Goal: Task Accomplishment & Management: Manage account settings

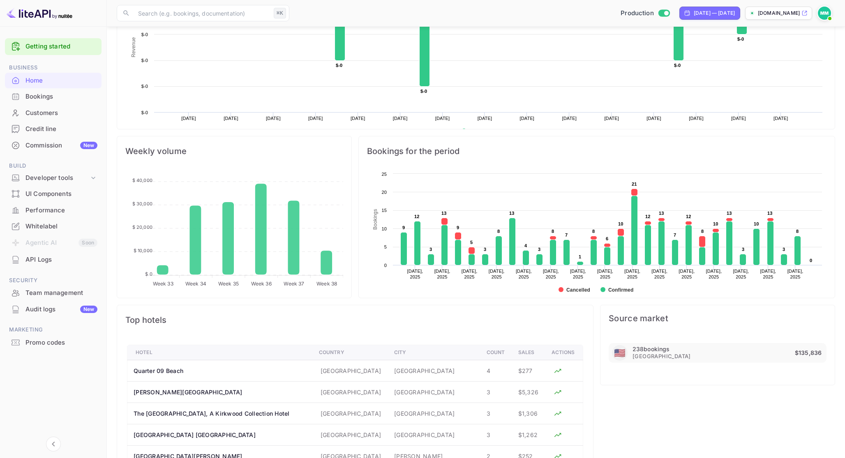
scroll to position [134, 234]
click at [62, 100] on div "Bookings" at bounding box center [61, 96] width 72 height 9
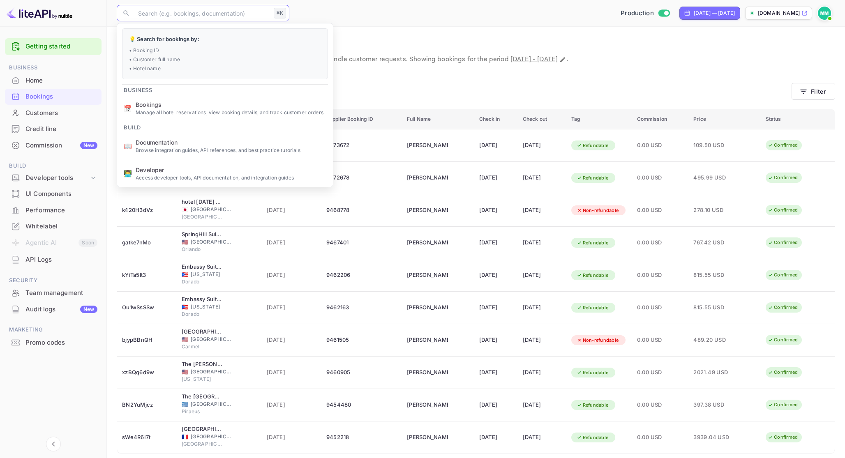
click at [196, 7] on input "text" at bounding box center [201, 13] width 137 height 16
paste input "nD5ChWvJP"
type input "nD5ChWvJP"
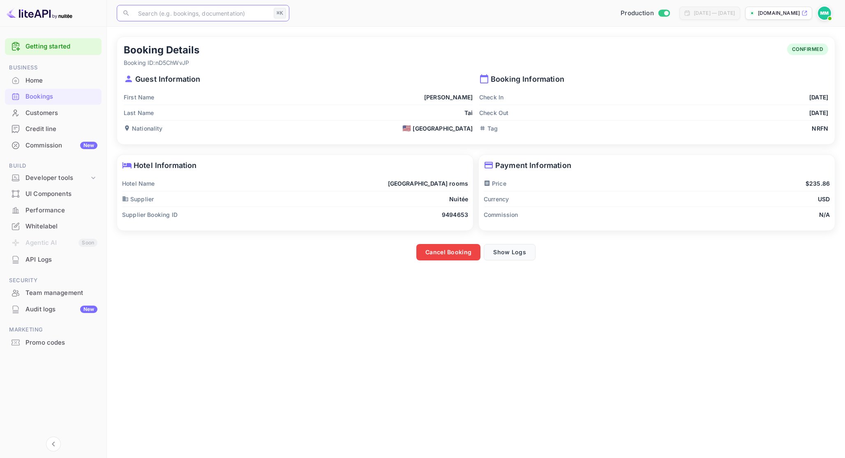
click at [518, 253] on button "Show Logs" at bounding box center [510, 252] width 52 height 16
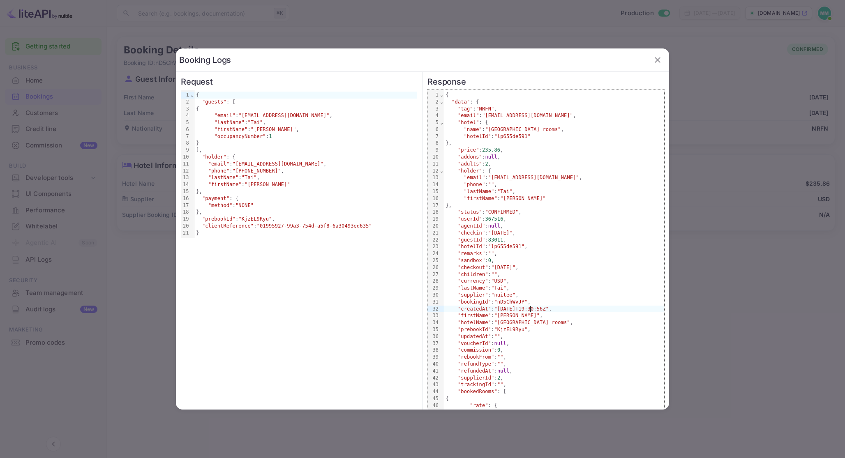
click at [530, 309] on span ""[DATE]T19:30:56Z"" at bounding box center [521, 309] width 55 height 6
click at [530, 304] on div ""bookingId" : "nD5ChWvJP" ," at bounding box center [554, 302] width 220 height 7
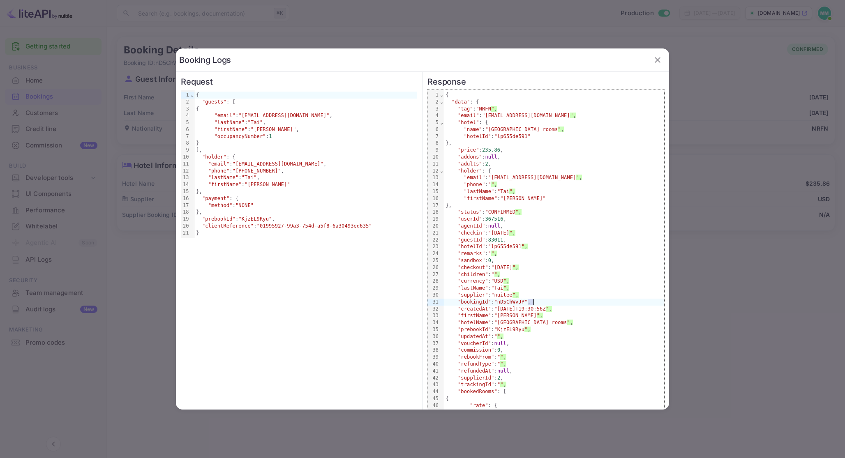
click at [530, 304] on div ""bookingId" : "nD5ChWvJP" ," at bounding box center [554, 302] width 220 height 7
click at [526, 289] on div ""lastName" : "Tai" ," at bounding box center [554, 288] width 220 height 7
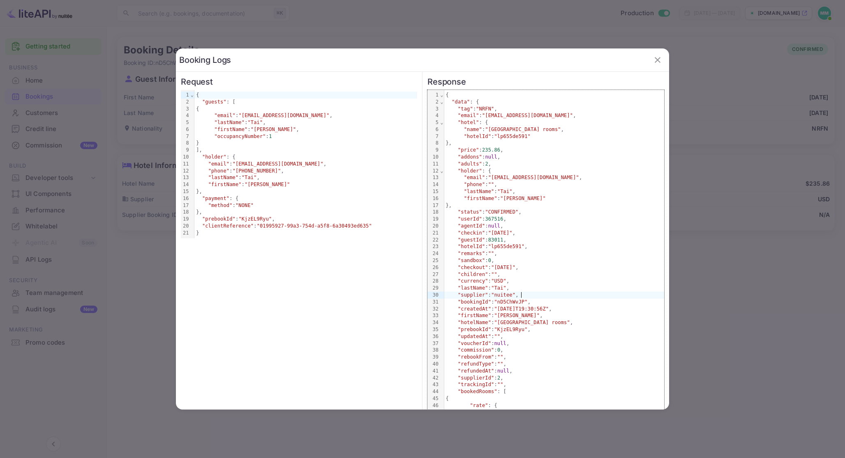
click at [523, 295] on div ""supplier" : "nuitee" ," at bounding box center [554, 295] width 220 height 7
click at [534, 295] on div ""supplier" : "nuitee" ," at bounding box center [554, 295] width 220 height 7
click at [696, 288] on div at bounding box center [422, 229] width 845 height 458
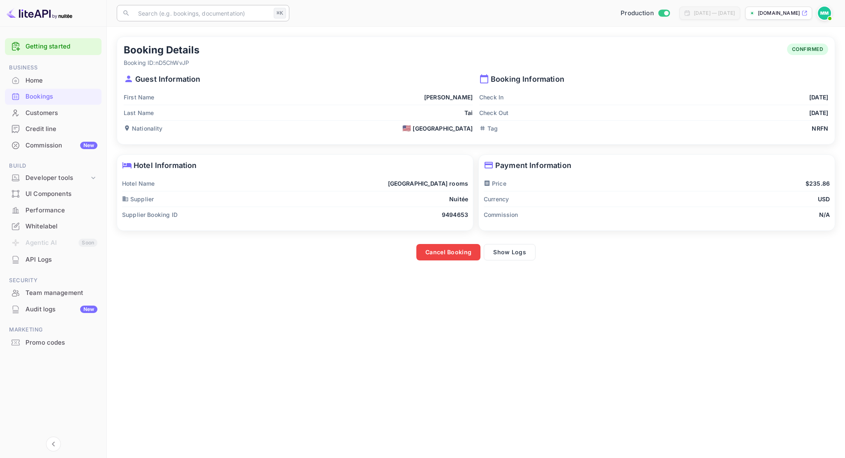
click at [169, 19] on input "text" at bounding box center [201, 13] width 137 height 16
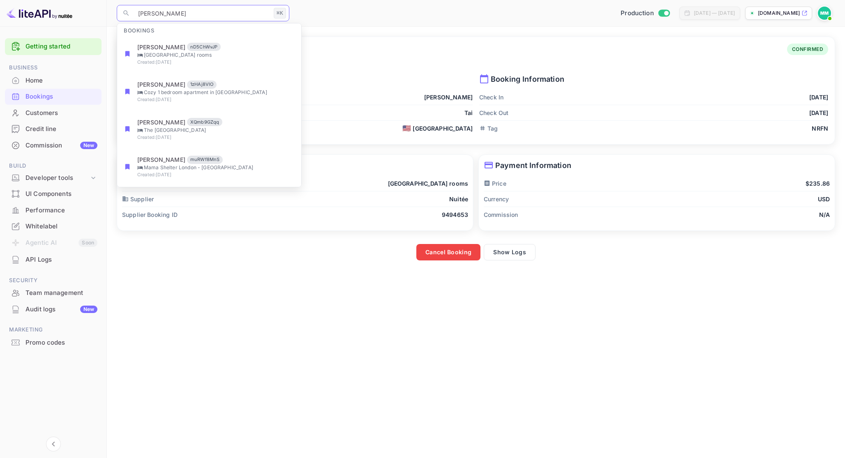
type input "[PERSON_NAME]"
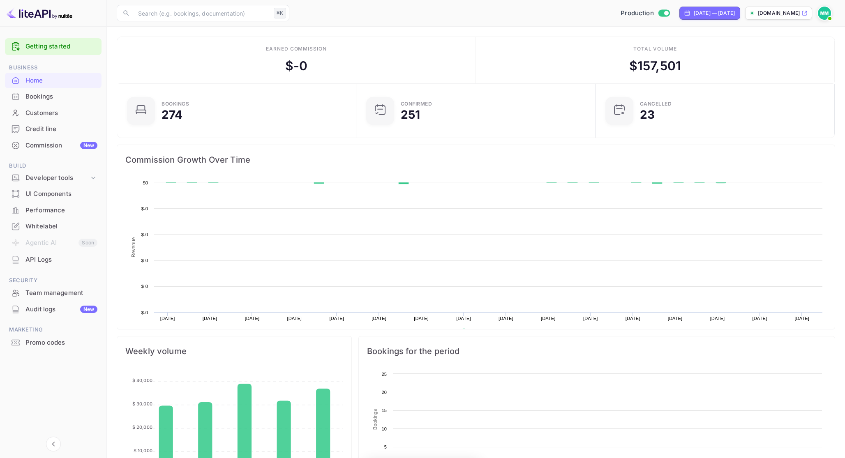
scroll to position [134, 234]
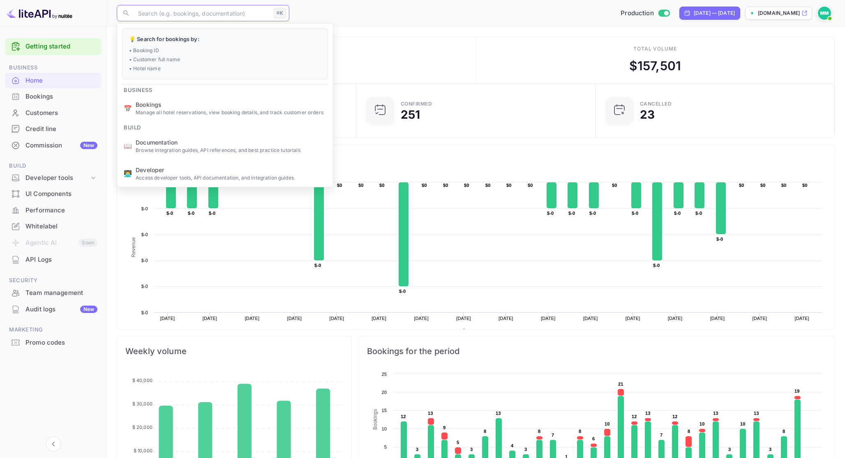
click at [223, 17] on input "text" at bounding box center [201, 13] width 137 height 16
type input "v"
paste input "n_wGJAxwE"
type input "n_wGJAxwE"
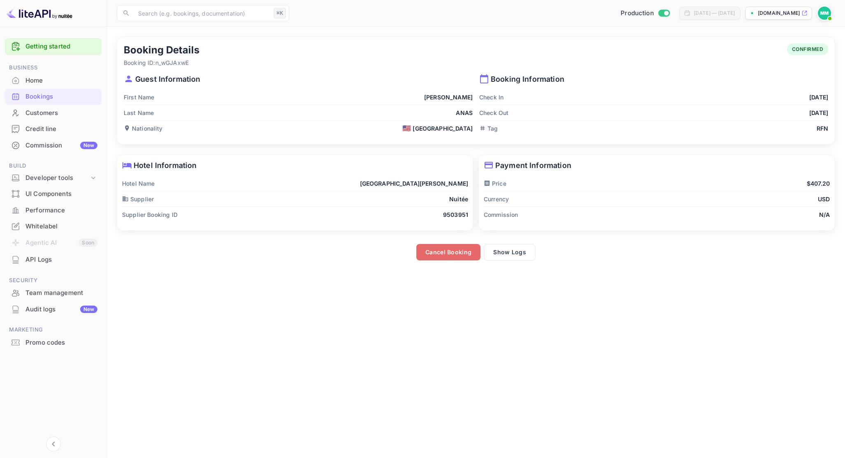
click at [456, 249] on button "Cancel Booking" at bounding box center [448, 252] width 64 height 16
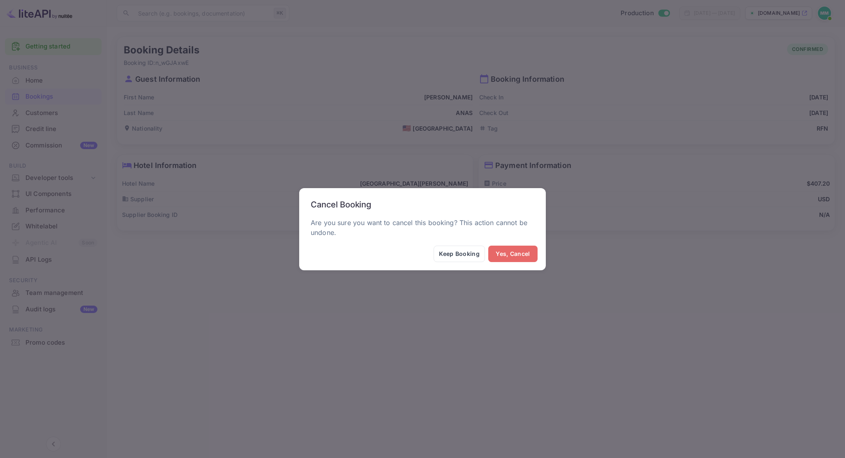
click at [526, 259] on button "Yes, Cancel" at bounding box center [512, 254] width 49 height 16
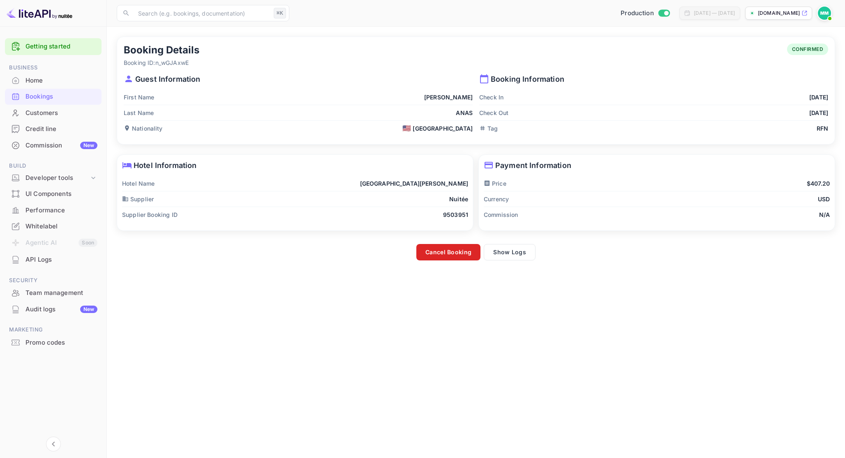
click at [457, 251] on button "Cancel Booking" at bounding box center [448, 252] width 64 height 16
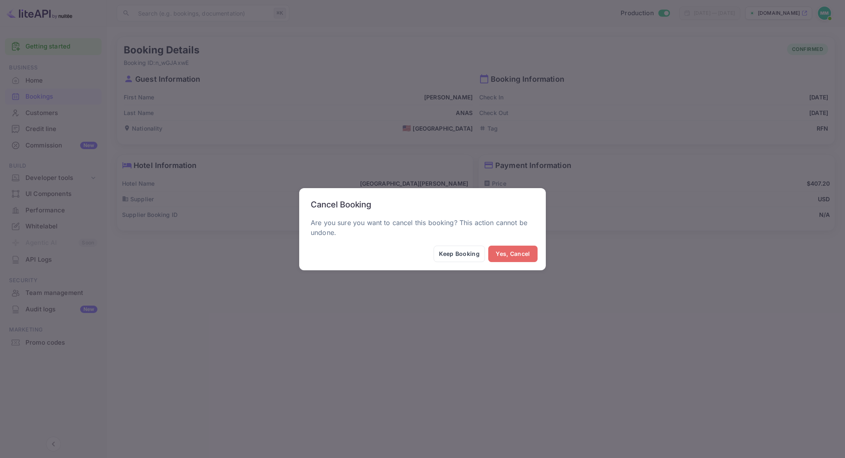
click at [513, 258] on button "Yes, Cancel" at bounding box center [512, 254] width 49 height 16
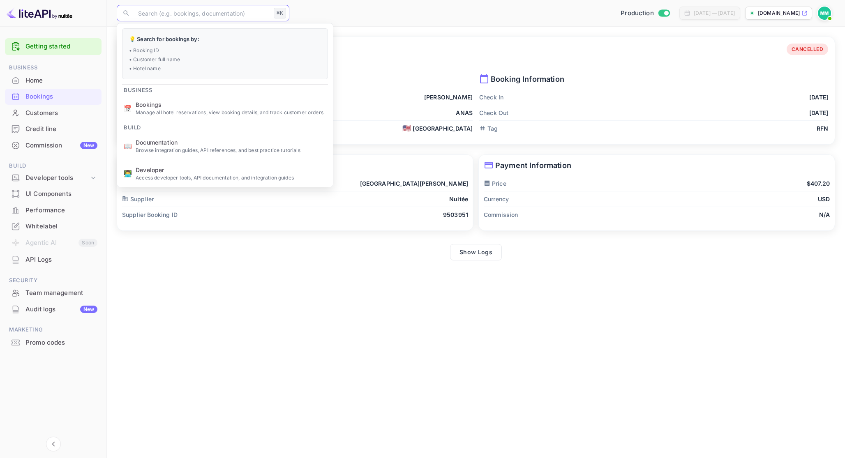
click at [217, 14] on input "text" at bounding box center [201, 13] width 137 height 16
paste input "EOVL2iT4y"
type input "EOVL2iT4y"
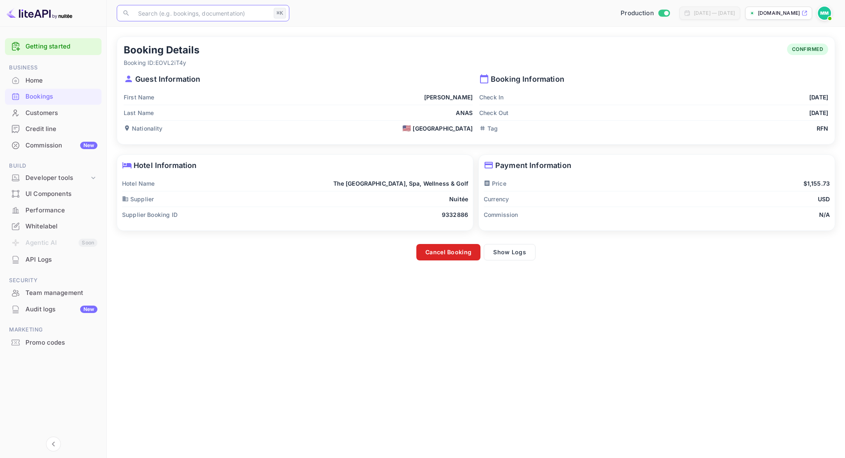
click at [461, 251] on button "Cancel Booking" at bounding box center [448, 252] width 64 height 16
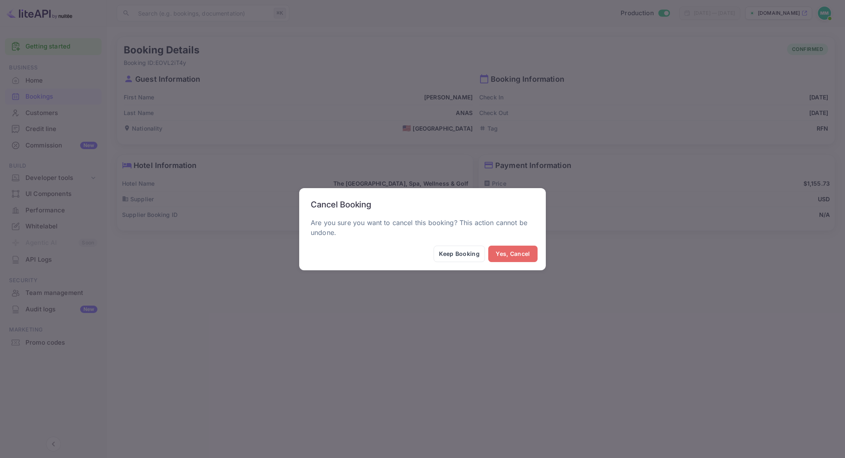
click at [522, 255] on button "Yes, Cancel" at bounding box center [512, 254] width 49 height 16
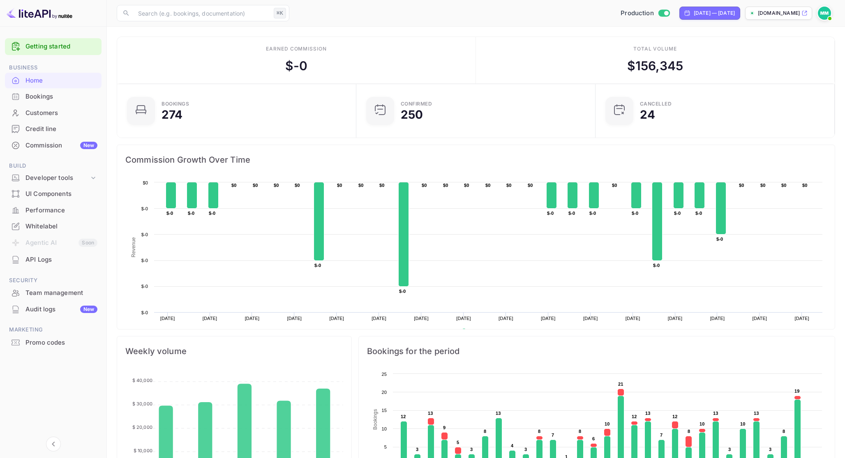
scroll to position [134, 234]
click at [228, 18] on input "text" at bounding box center [201, 13] width 137 height 16
paste input "2B-P4_reJ"
type input "2B-P4_reJ"
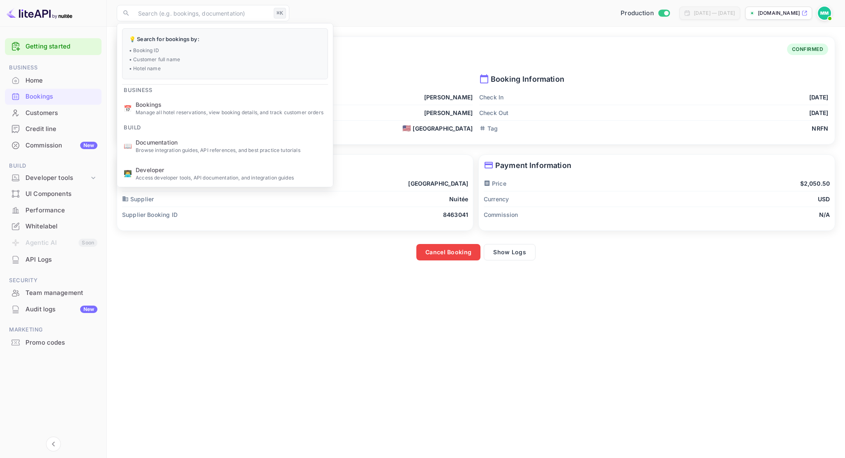
click at [587, 275] on main "Booking Details Booking ID: 2B-P4_reJ CONFIRMED Guest Information First Name Ev…" at bounding box center [476, 242] width 738 height 431
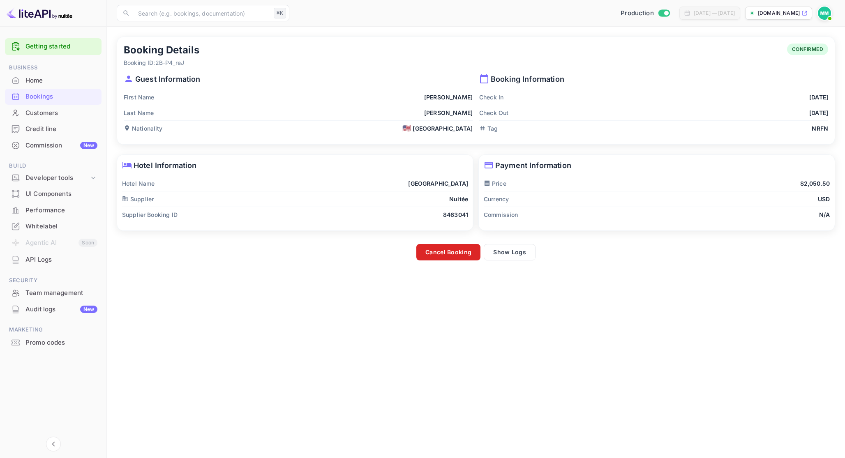
click at [460, 251] on button "Cancel Booking" at bounding box center [448, 252] width 64 height 16
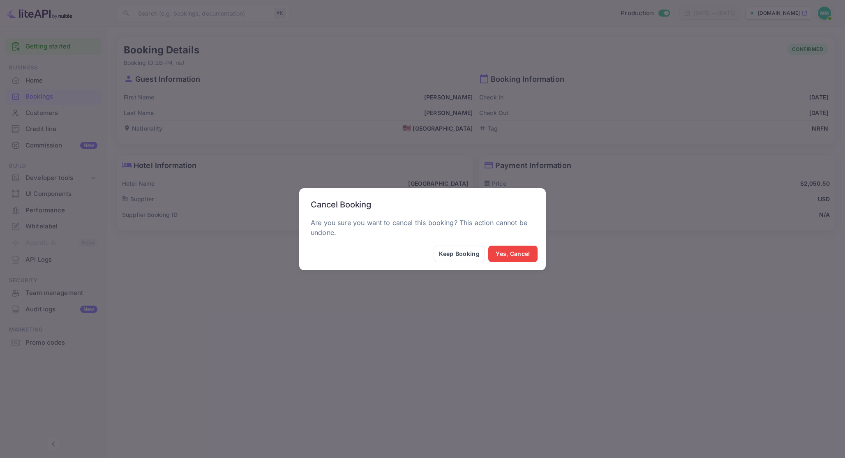
click at [462, 270] on div "Cancel Booking Are you sure you want to cancel this booking? This action cannot…" at bounding box center [422, 229] width 845 height 458
